Goal: Task Accomplishment & Management: Use online tool/utility

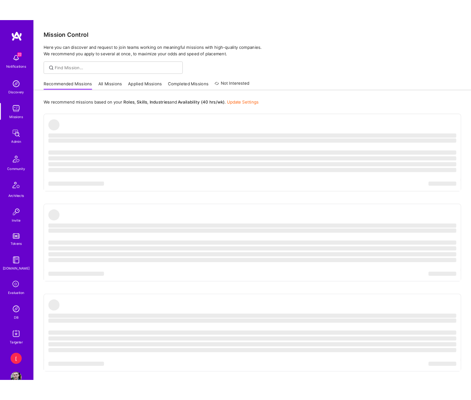
scroll to position [16, 0]
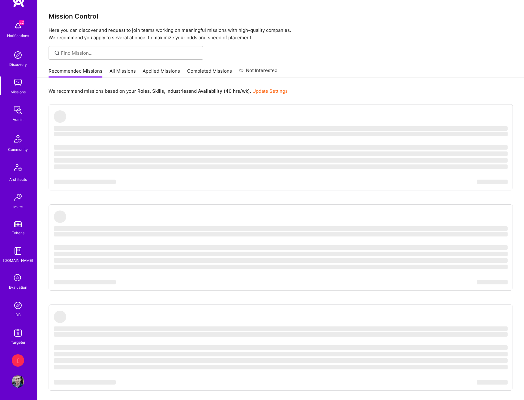
click at [18, 303] on img at bounding box center [18, 306] width 12 height 12
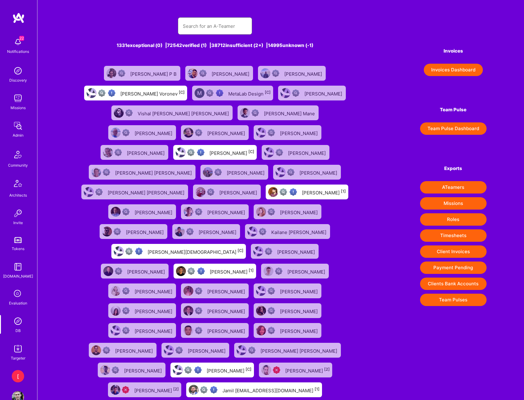
click at [227, 27] on input "text" at bounding box center [215, 26] width 64 height 16
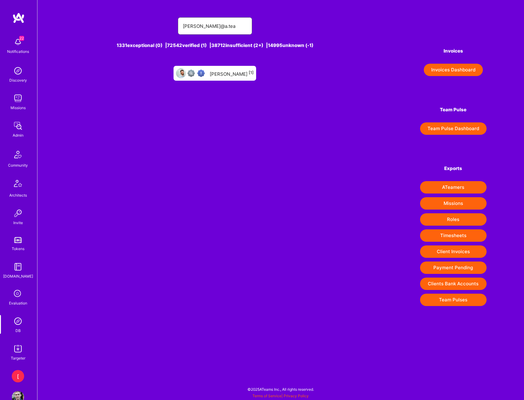
type input "[PERSON_NAME]@a.tea"
click at [229, 75] on div "[PERSON_NAME] [1]" at bounding box center [232, 73] width 44 height 8
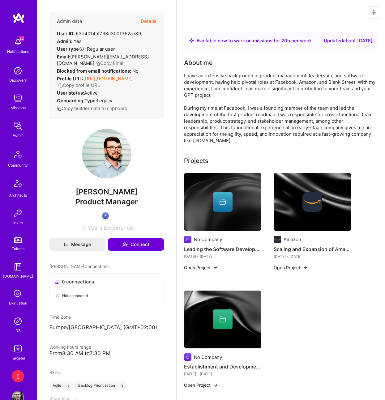
click at [20, 349] on img at bounding box center [18, 349] width 12 height 12
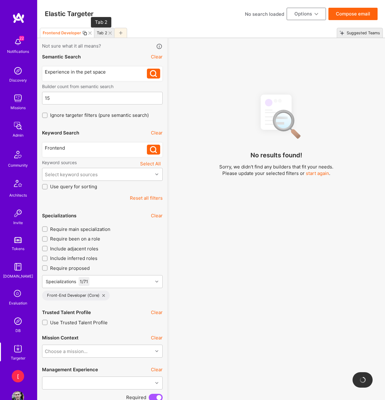
click at [101, 34] on div "Tab 2" at bounding box center [102, 33] width 11 height 5
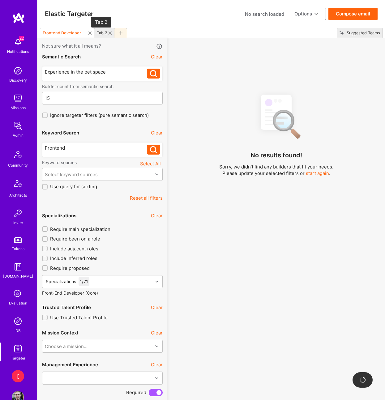
type input "150"
type input "[DATE]"
type input "0"
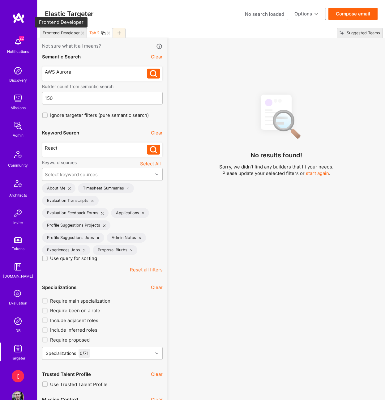
click at [65, 32] on div "Frontend Developer" at bounding box center [61, 33] width 37 height 5
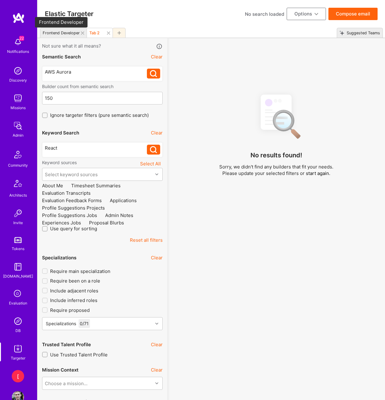
type input "15"
type input "[DATE]"
type input "3"
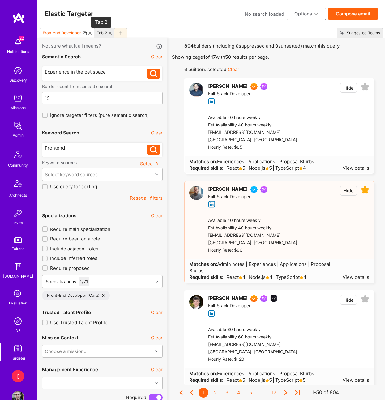
click at [100, 35] on div "Tab 2" at bounding box center [102, 33] width 11 height 5
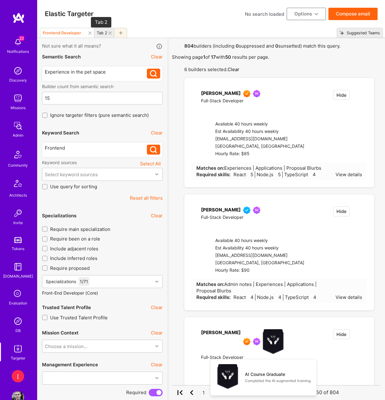
type input "150"
type input "[DATE]"
type input "0"
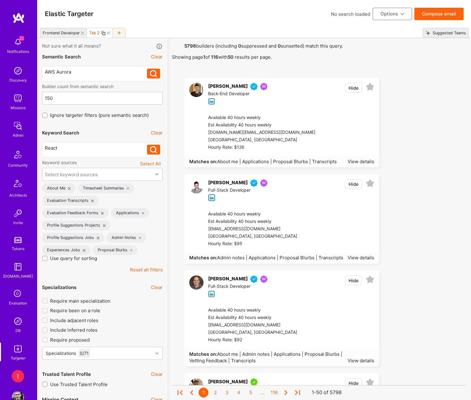
click at [120, 32] on icon at bounding box center [119, 32] width 3 height 3
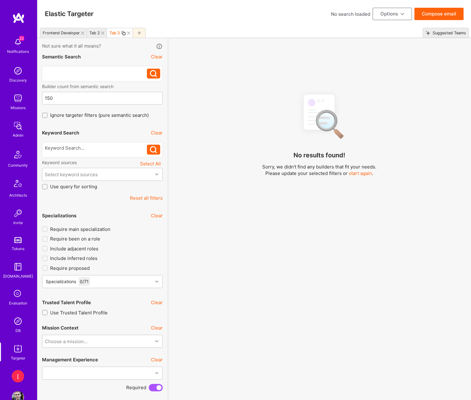
click at [110, 75] on div at bounding box center [96, 72] width 102 height 6
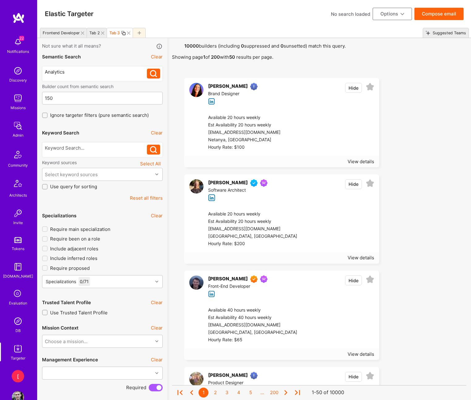
click at [155, 74] on icon at bounding box center [153, 73] width 7 height 7
click at [96, 35] on div "Tab 2" at bounding box center [93, 32] width 13 height 9
